Goal: Transaction & Acquisition: Download file/media

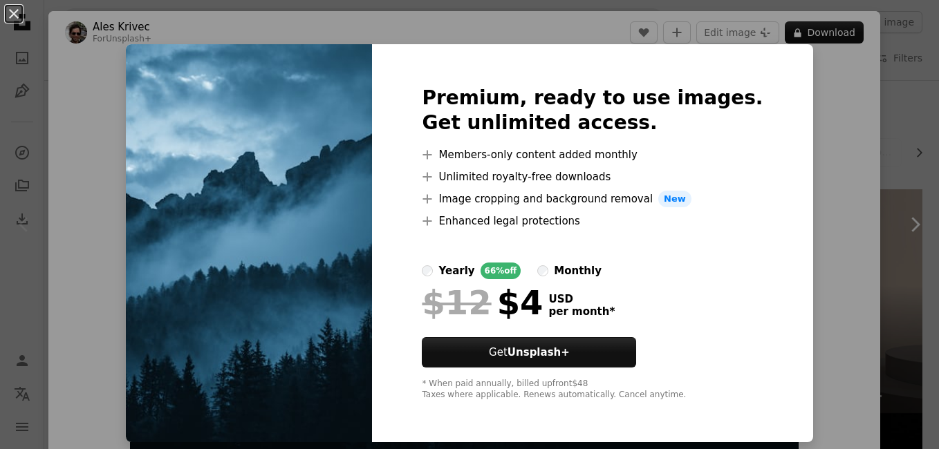
click at [718, 33] on div "An X shape Premium, ready to use images. Get unlimited access. A plus sign Memb…" at bounding box center [469, 224] width 939 height 449
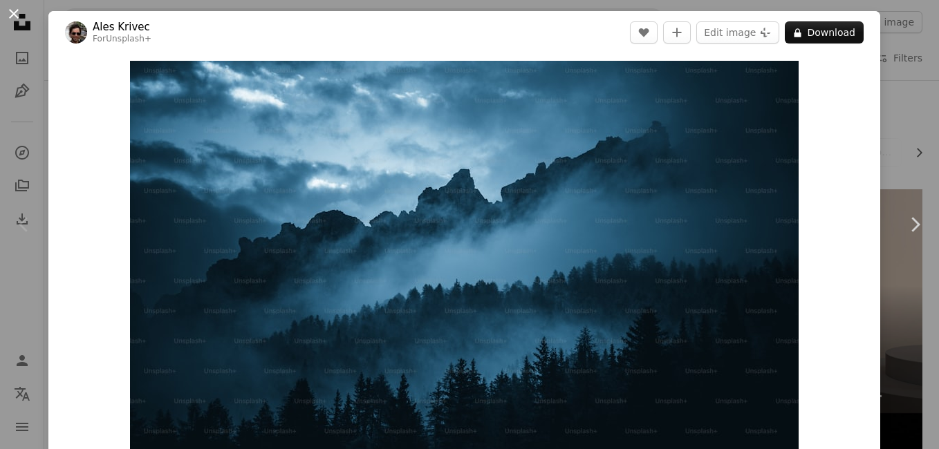
click at [21, 12] on button "An X shape" at bounding box center [14, 14] width 17 height 17
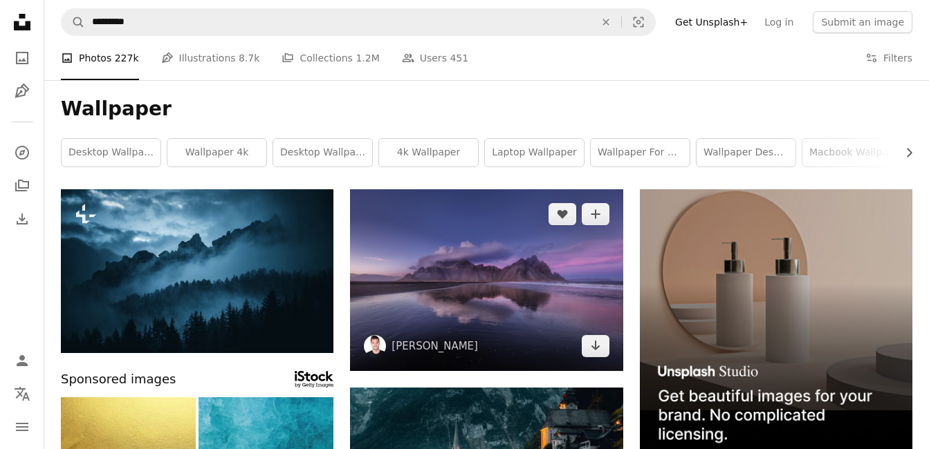
click at [562, 261] on img at bounding box center [486, 280] width 272 height 182
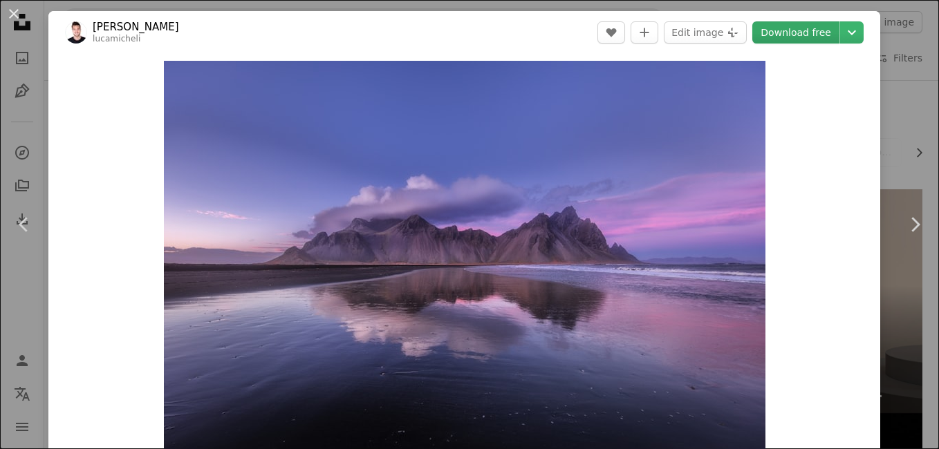
click at [772, 26] on link "Download free" at bounding box center [795, 32] width 87 height 22
